Goal: Task Accomplishment & Management: Use online tool/utility

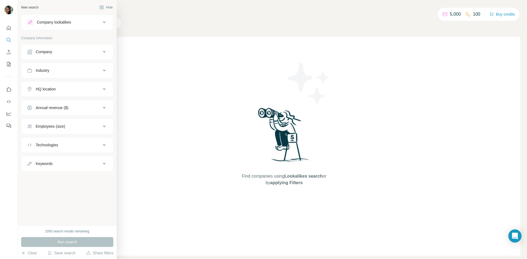
click at [64, 51] on div "Company" at bounding box center [64, 51] width 74 height 5
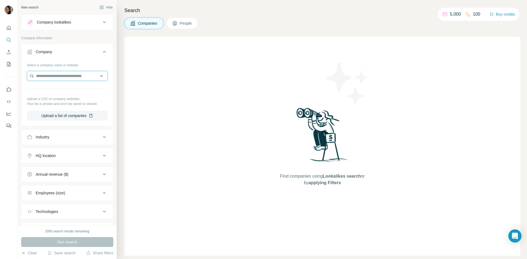
click at [36, 79] on input "text" at bounding box center [67, 76] width 81 height 10
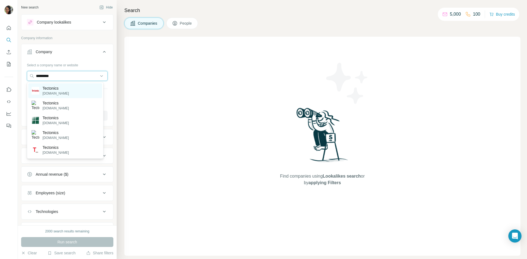
type input "*********"
click at [67, 88] on div "Tectonics [DOMAIN_NAME]" at bounding box center [65, 90] width 74 height 15
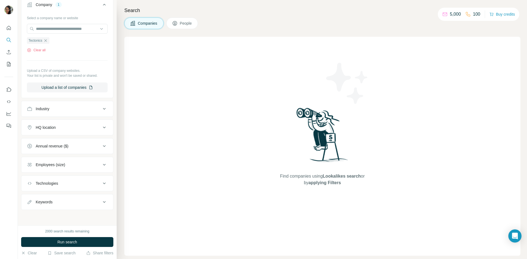
scroll to position [47, 0]
click at [54, 86] on button "Upload a list of companies" at bounding box center [67, 88] width 81 height 10
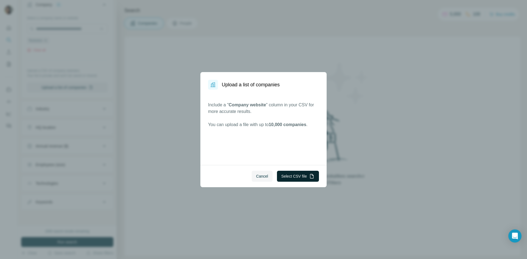
click at [302, 177] on button "Select CSV file" at bounding box center [298, 176] width 42 height 11
click at [324, 46] on div "Upload a list of companies Include a " Company website " column in your CSV for…" at bounding box center [263, 129] width 527 height 259
click at [266, 175] on span "Cancel" at bounding box center [262, 176] width 12 height 5
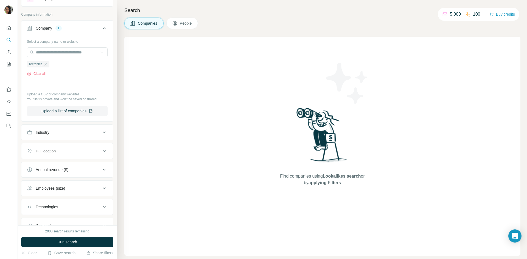
scroll to position [0, 0]
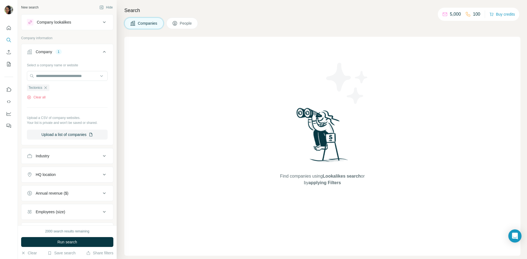
click at [40, 53] on div "Company" at bounding box center [44, 51] width 16 height 5
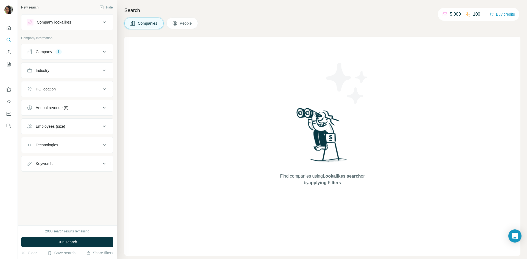
click at [40, 53] on div "Company" at bounding box center [44, 51] width 16 height 5
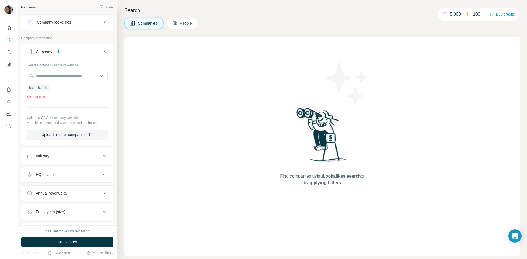
click at [183, 25] on span "People" at bounding box center [186, 23] width 13 height 5
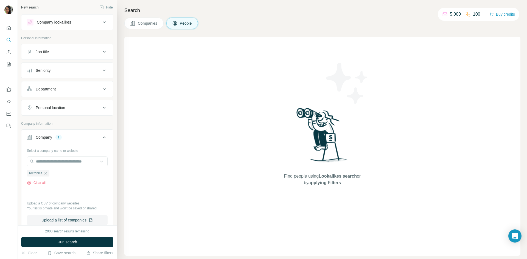
click at [150, 22] on span "Companies" at bounding box center [148, 23] width 20 height 5
